Goal: Manage account settings

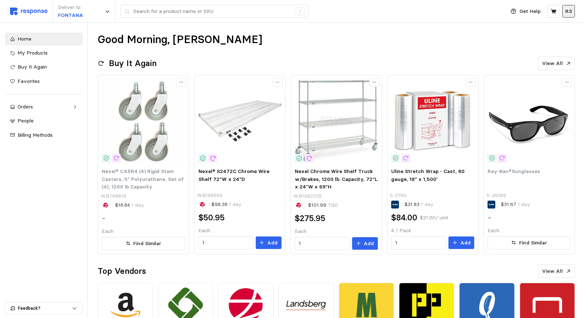
click at [570, 11] on p "RS" at bounding box center [569, 12] width 7 height 8
click at [535, 23] on button "Settings" at bounding box center [544, 28] width 57 height 13
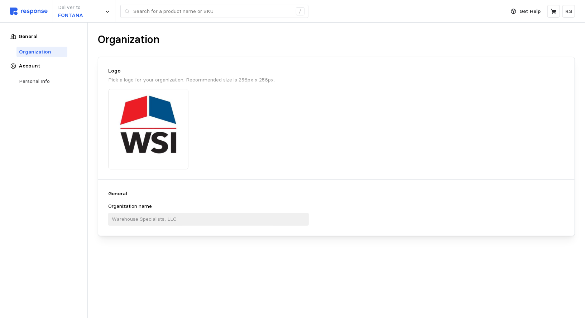
click at [31, 70] on div "General Organization Account Personal Info" at bounding box center [43, 60] width 87 height 74
click at [25, 65] on p "Account" at bounding box center [30, 66] width 22 height 8
click at [28, 83] on div "Personal Info" at bounding box center [34, 81] width 31 height 8
click at [31, 78] on div "Personal Info" at bounding box center [36, 81] width 34 height 8
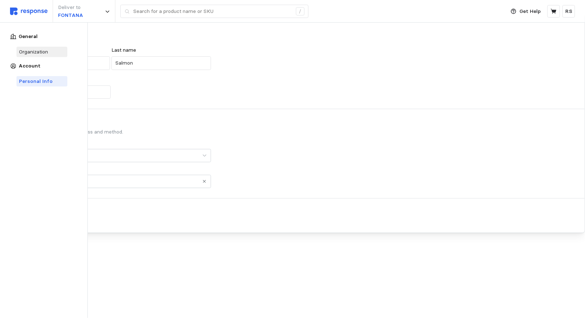
click at [29, 49] on div "Organization" at bounding box center [33, 52] width 29 height 8
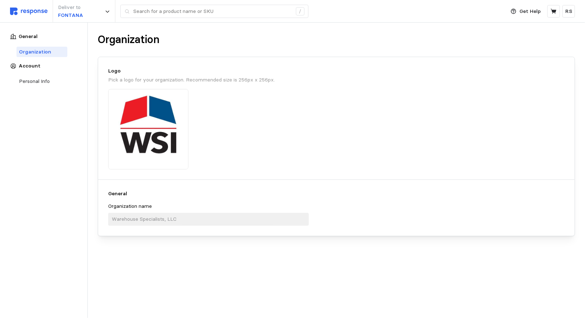
click at [145, 134] on div at bounding box center [148, 129] width 80 height 80
click at [30, 77] on div "Personal Info" at bounding box center [41, 81] width 51 height 10
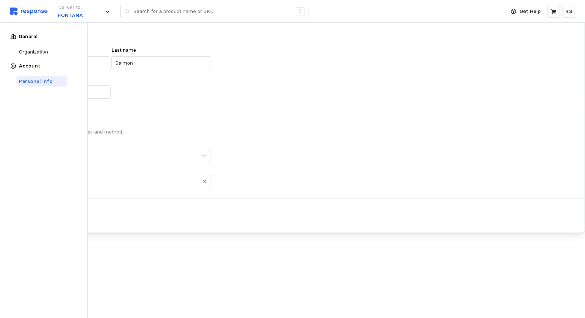
click at [19, 11] on img at bounding box center [29, 12] width 38 height 8
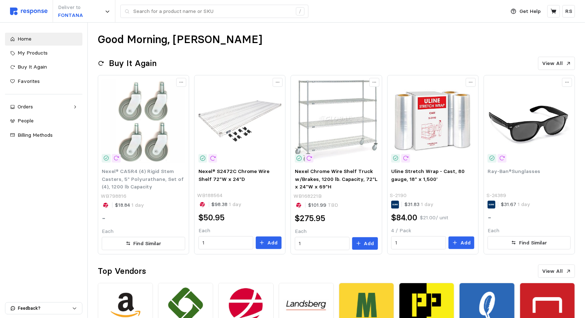
click at [33, 14] on img at bounding box center [29, 12] width 38 height 8
click at [567, 13] on p "RS" at bounding box center [569, 12] width 7 height 8
click at [545, 28] on p "Settings" at bounding box center [547, 28] width 46 height 8
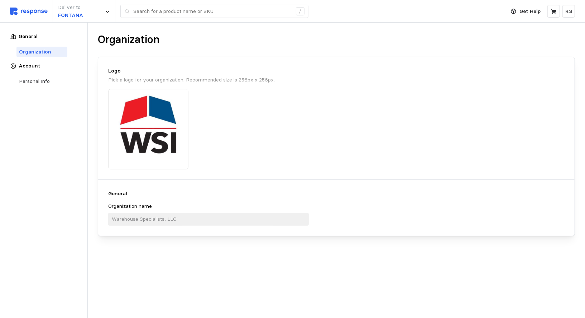
click at [23, 63] on p "Account" at bounding box center [30, 66] width 22 height 8
click at [23, 72] on div "General Organization Account Personal Info" at bounding box center [43, 60] width 87 height 74
click at [23, 81] on div "Personal Info" at bounding box center [34, 81] width 31 height 8
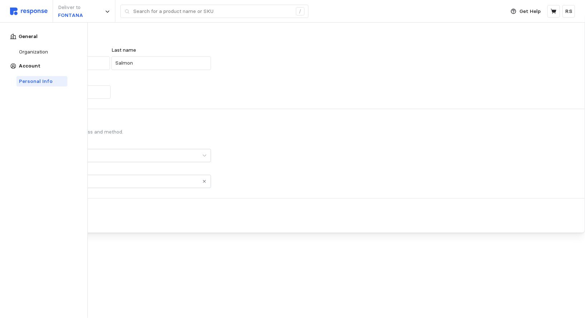
click at [158, 142] on div "Billing Method" at bounding box center [110, 151] width 201 height 21
click at [204, 152] on input "Billing Method" at bounding box center [110, 155] width 201 height 13
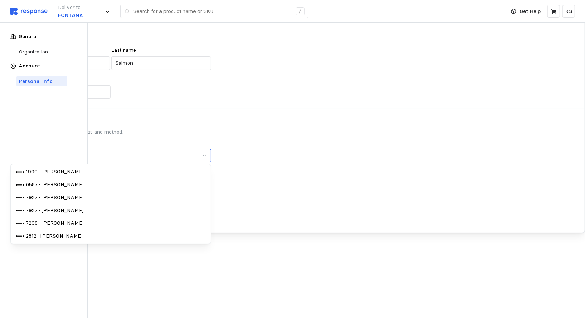
click at [204, 152] on input "Billing Method" at bounding box center [110, 155] width 201 height 13
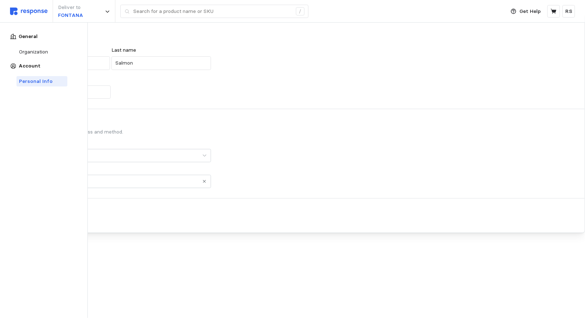
click at [200, 125] on p "Checkout" at bounding box center [110, 123] width 201 height 8
